Goal: Transaction & Acquisition: Purchase product/service

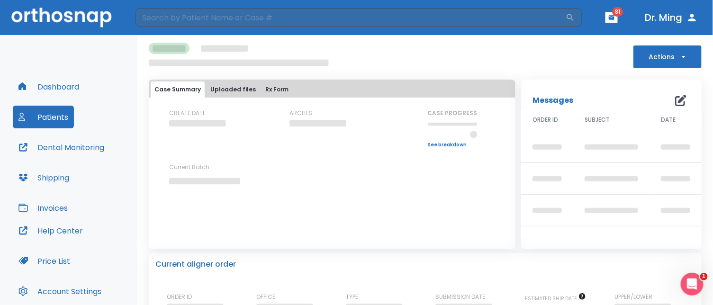
click at [55, 114] on button "Patients" at bounding box center [43, 117] width 61 height 23
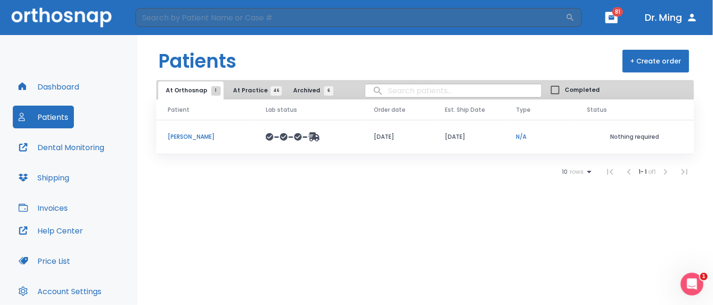
click at [385, 92] on input "search" at bounding box center [454, 91] width 176 height 18
type input "[PERSON_NAME]"
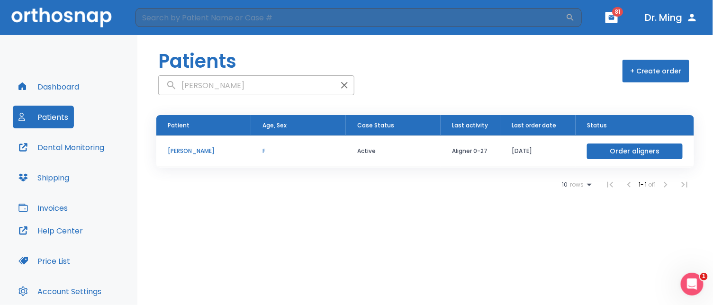
click at [190, 149] on p "[PERSON_NAME]" at bounding box center [204, 151] width 72 height 9
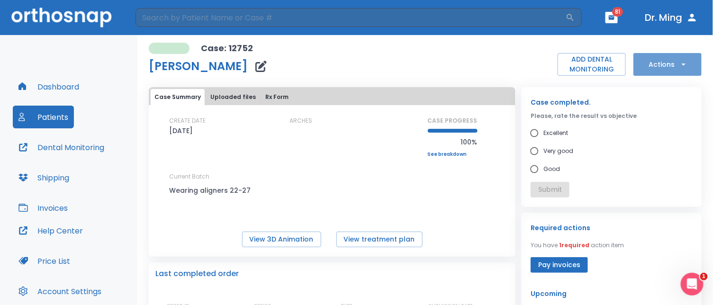
click at [682, 64] on icon "button" at bounding box center [684, 65] width 4 height 2
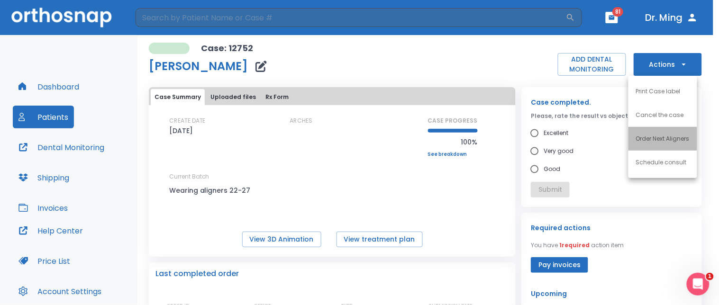
click at [649, 135] on p "Order Next Aligners" at bounding box center [663, 139] width 54 height 9
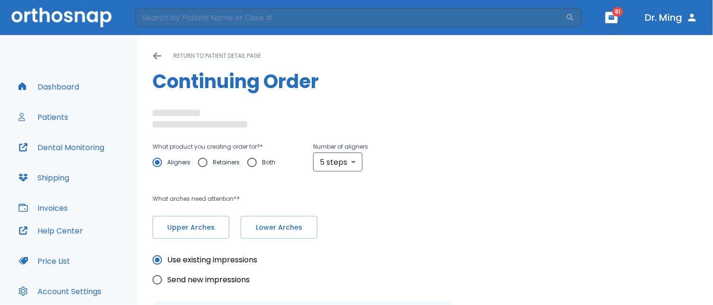
radio input "false"
radio input "true"
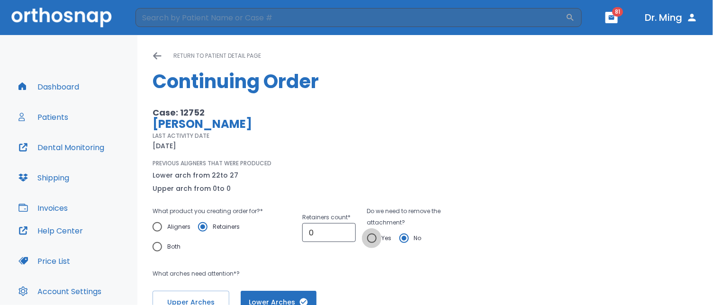
click at [368, 239] on input "Yes" at bounding box center [372, 238] width 20 height 20
radio input "true"
click at [343, 230] on input "1" at bounding box center [328, 232] width 53 height 19
type input "2"
click at [343, 230] on input "2" at bounding box center [328, 232] width 53 height 19
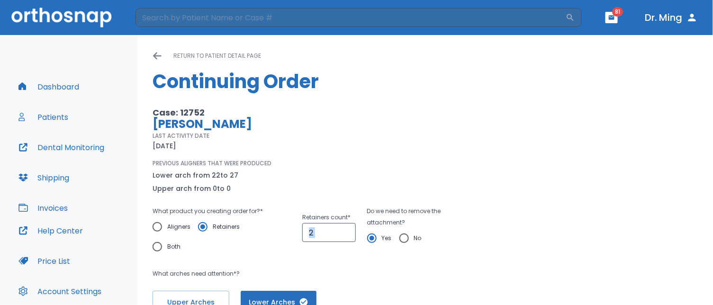
drag, startPoint x: 310, startPoint y: 257, endPoint x: 294, endPoint y: 259, distance: 15.8
click at [294, 259] on div "What product you creating order for? * Aligners Retainers Both Retainers count …" at bounding box center [312, 260] width 318 height 108
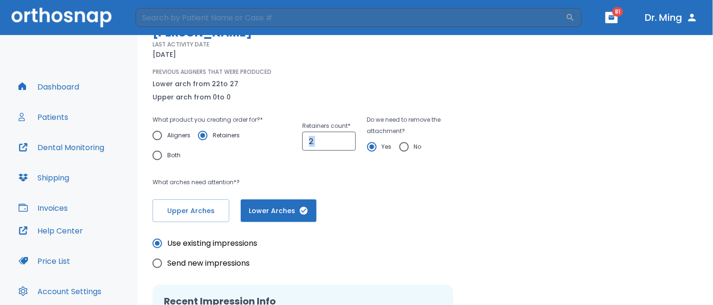
scroll to position [93, 0]
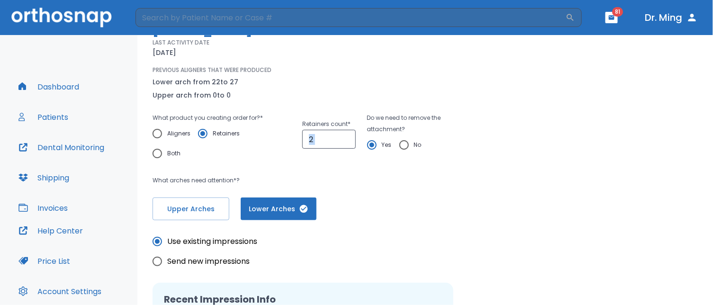
click at [703, 219] on div "Please, wait until data(files) saving will have finished return to patient deta…" at bounding box center [425, 206] width 576 height 529
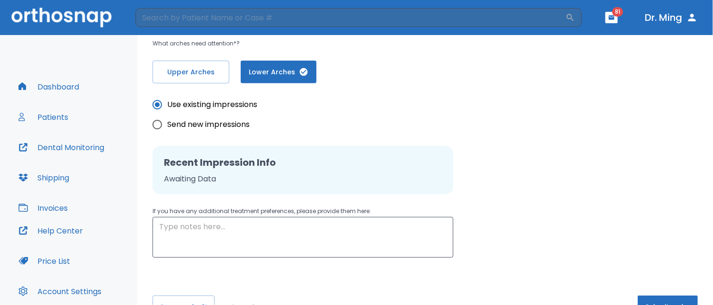
scroll to position [258, 0]
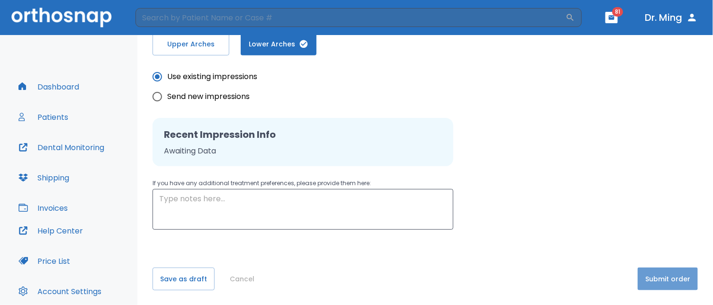
click at [663, 278] on button "Submit order" at bounding box center [668, 279] width 60 height 23
